Goal: Information Seeking & Learning: Learn about a topic

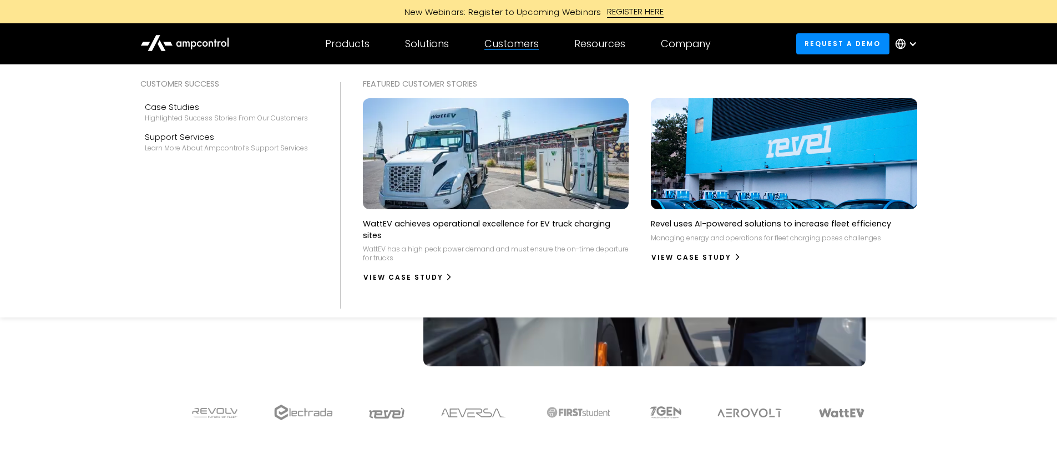
click at [691, 158] on img at bounding box center [784, 154] width 292 height 123
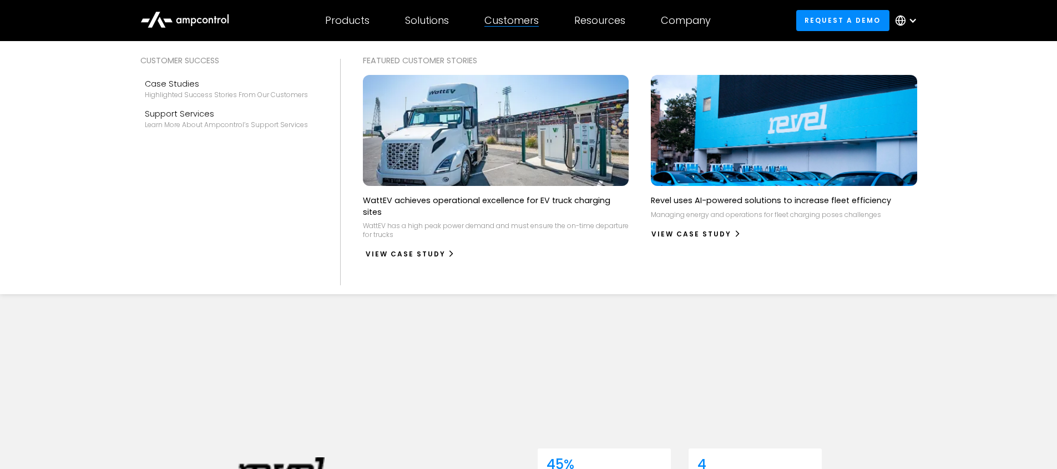
click at [408, 250] on link "View Case Study" at bounding box center [410, 254] width 90 height 18
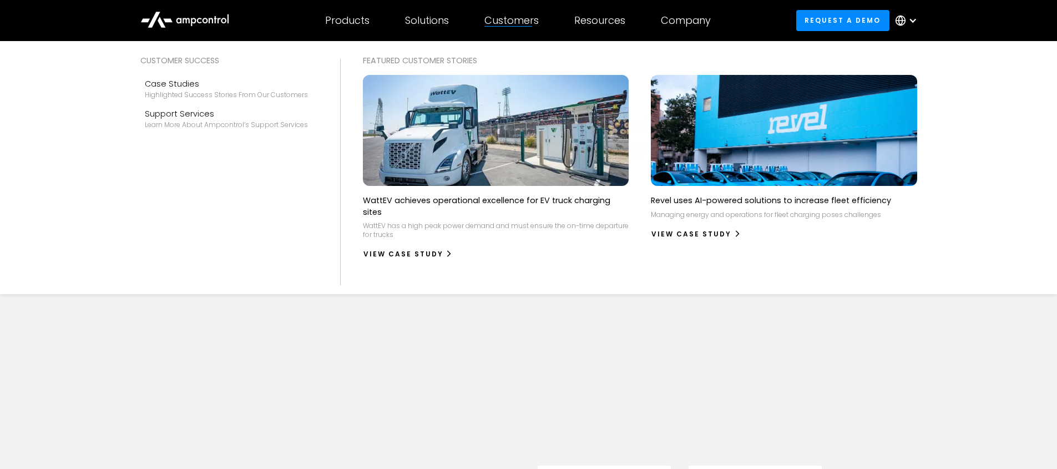
click at [518, 26] on div at bounding box center [508, 26] width 48 height 1
click at [141, 80] on link "Case Studies Highlighted success stories From Our Customers" at bounding box center [229, 88] width 178 height 30
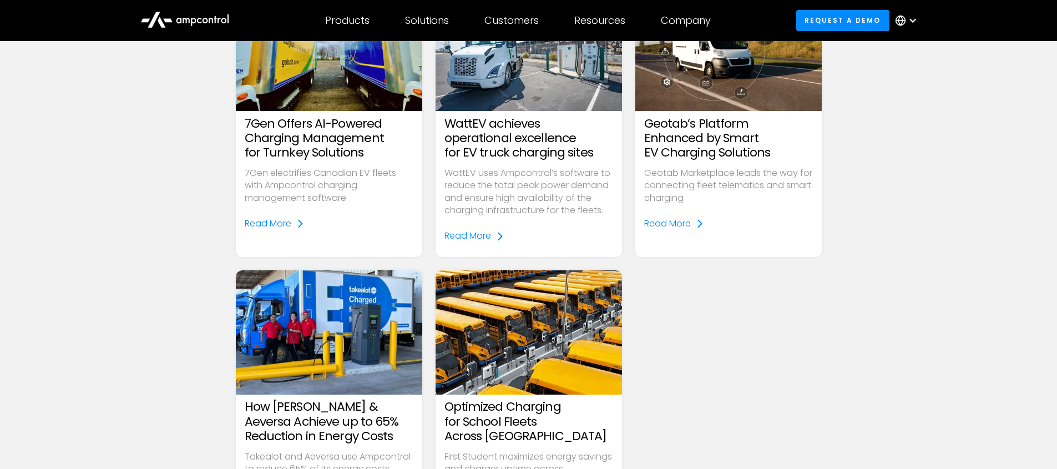
scroll to position [476, 0]
click at [560, 378] on img at bounding box center [528, 332] width 214 height 143
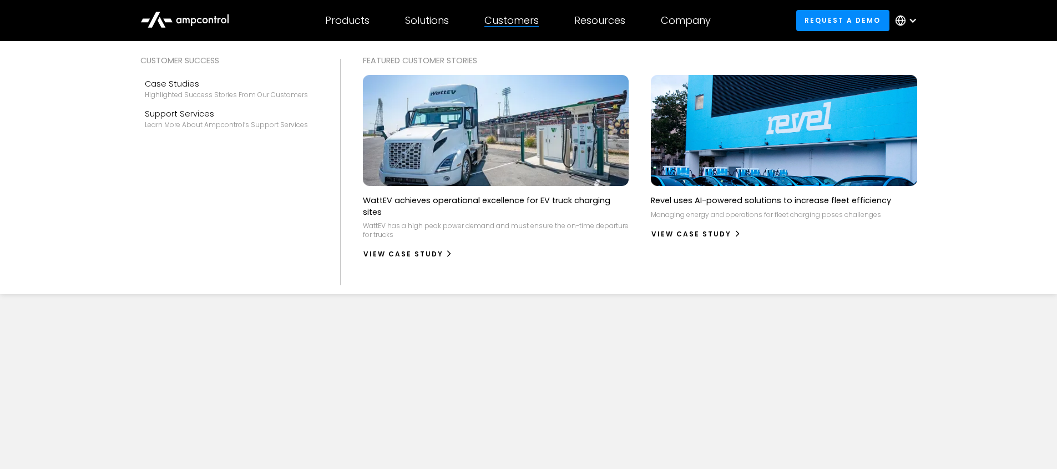
click at [790, 156] on img at bounding box center [784, 130] width 292 height 123
